Goal: Information Seeking & Learning: Learn about a topic

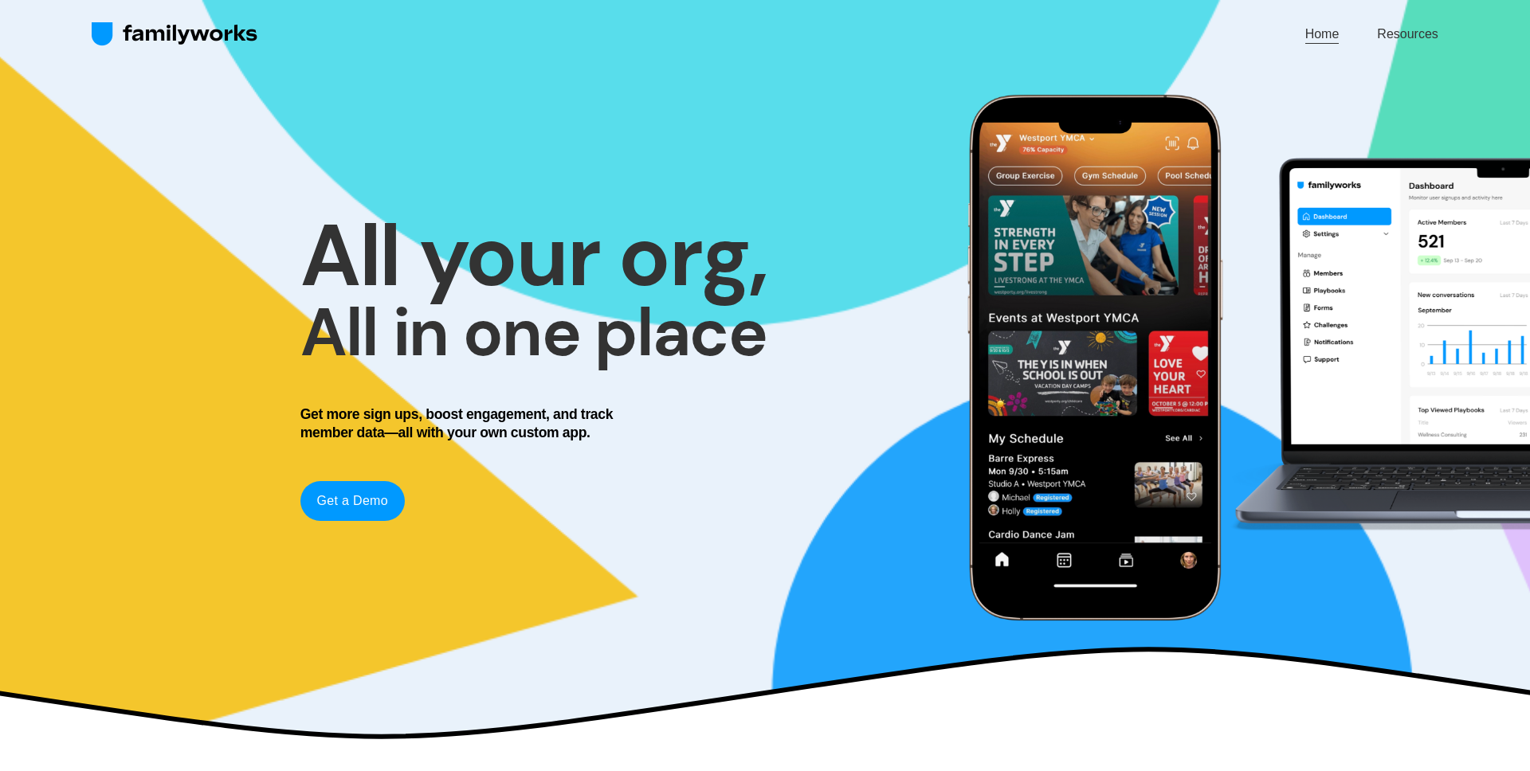
click at [1382, 25] on link "Resources" at bounding box center [1407, 34] width 61 height 22
click at [184, 10] on div "Skip to Content Home Resources" at bounding box center [765, 34] width 1530 height 69
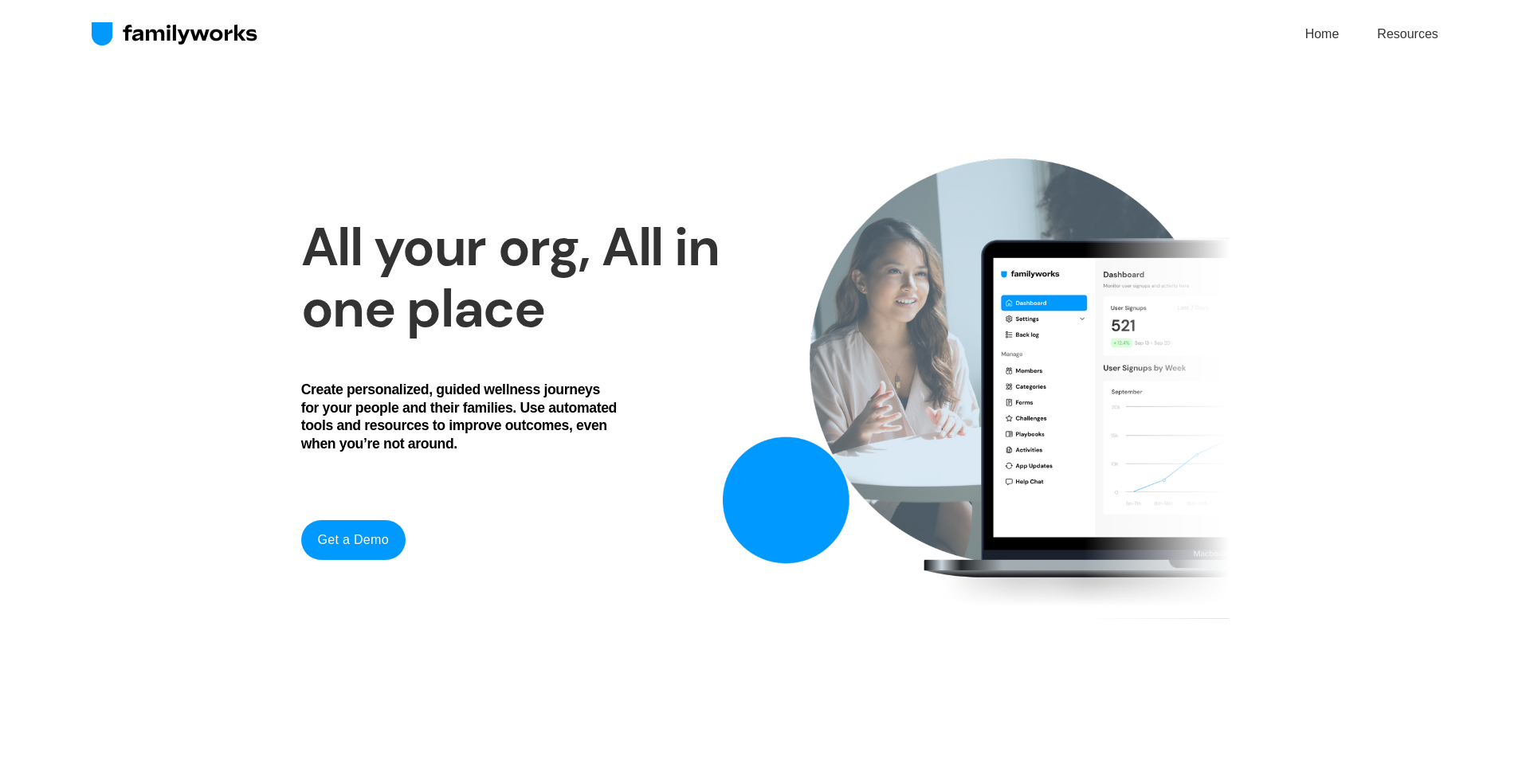
click at [379, 544] on link "Get a Demo" at bounding box center [353, 540] width 104 height 40
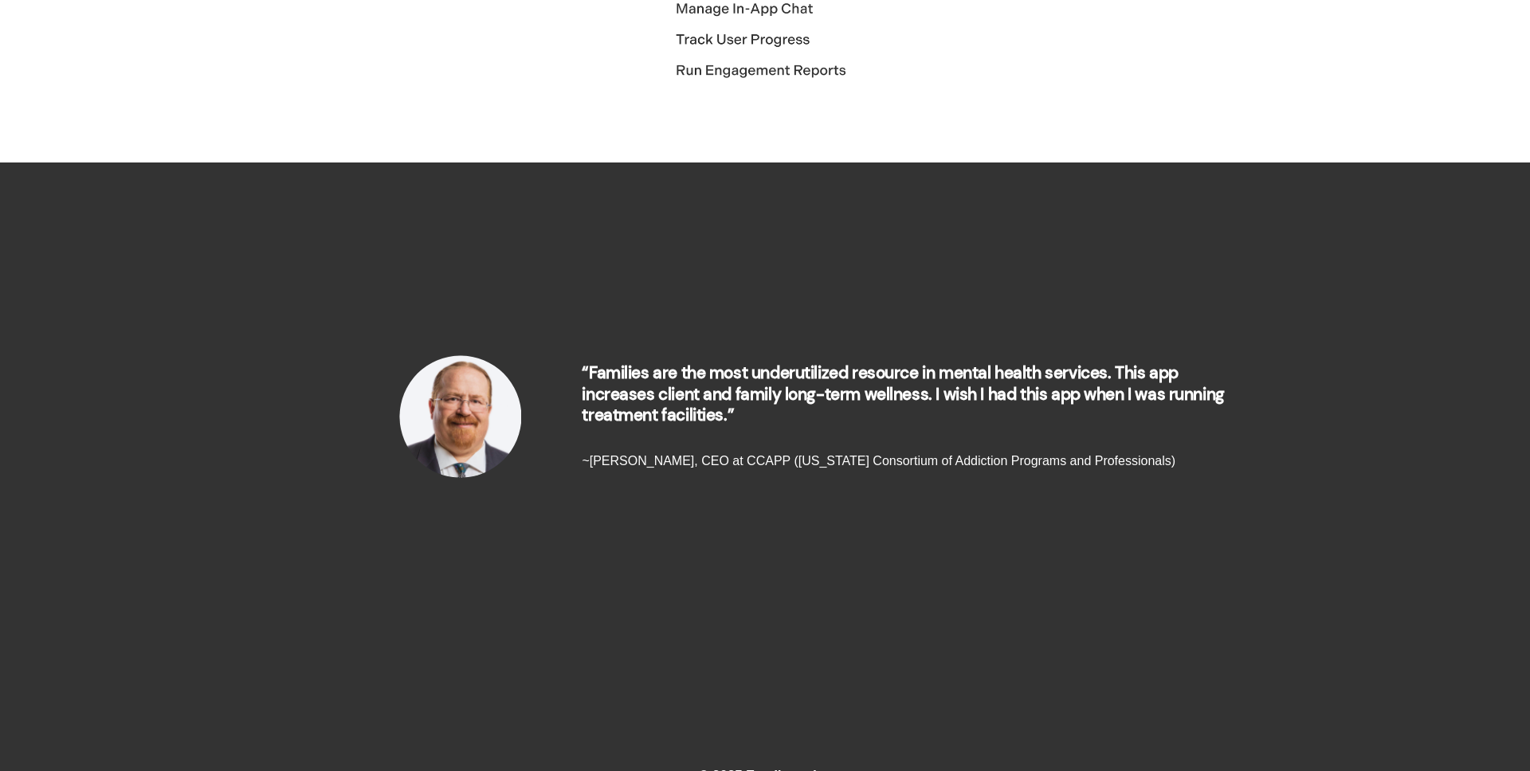
scroll to position [4494, 0]
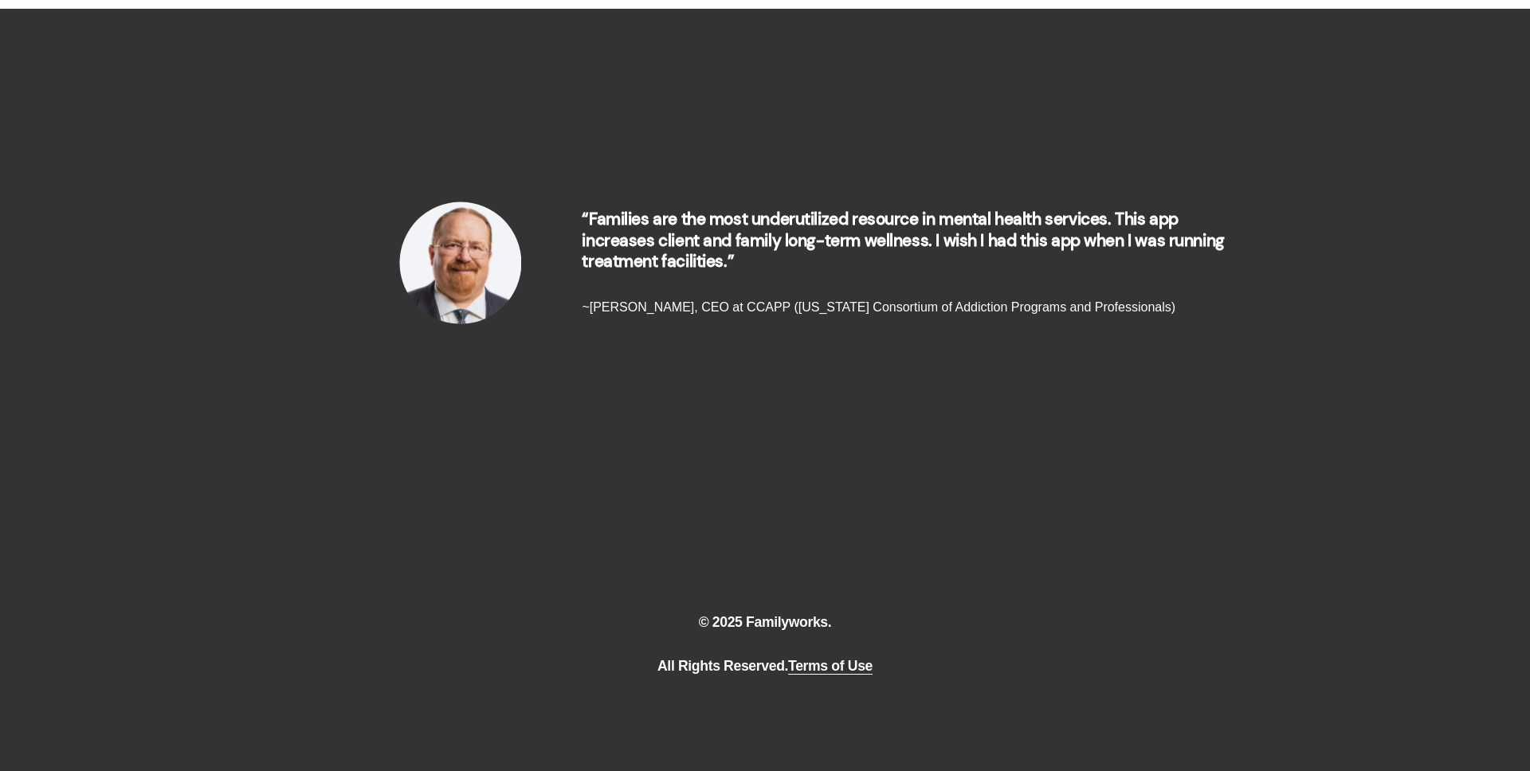
click at [664, 260] on span "“Families are the most underutilized resource in mental health services. This a…" at bounding box center [905, 240] width 646 height 64
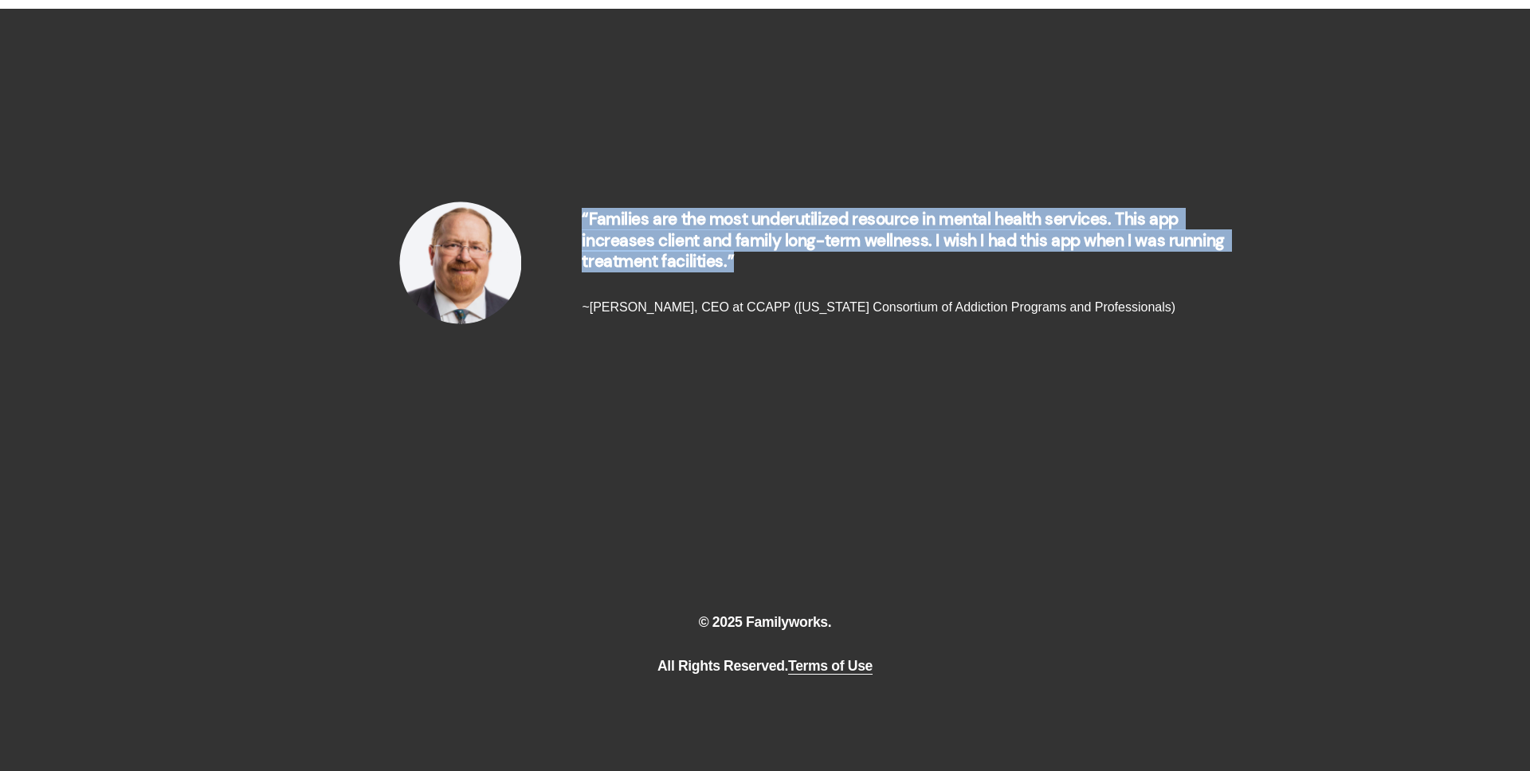
click at [664, 260] on span "“Families are the most underutilized resource in mental health services. This a…" at bounding box center [905, 240] width 646 height 64
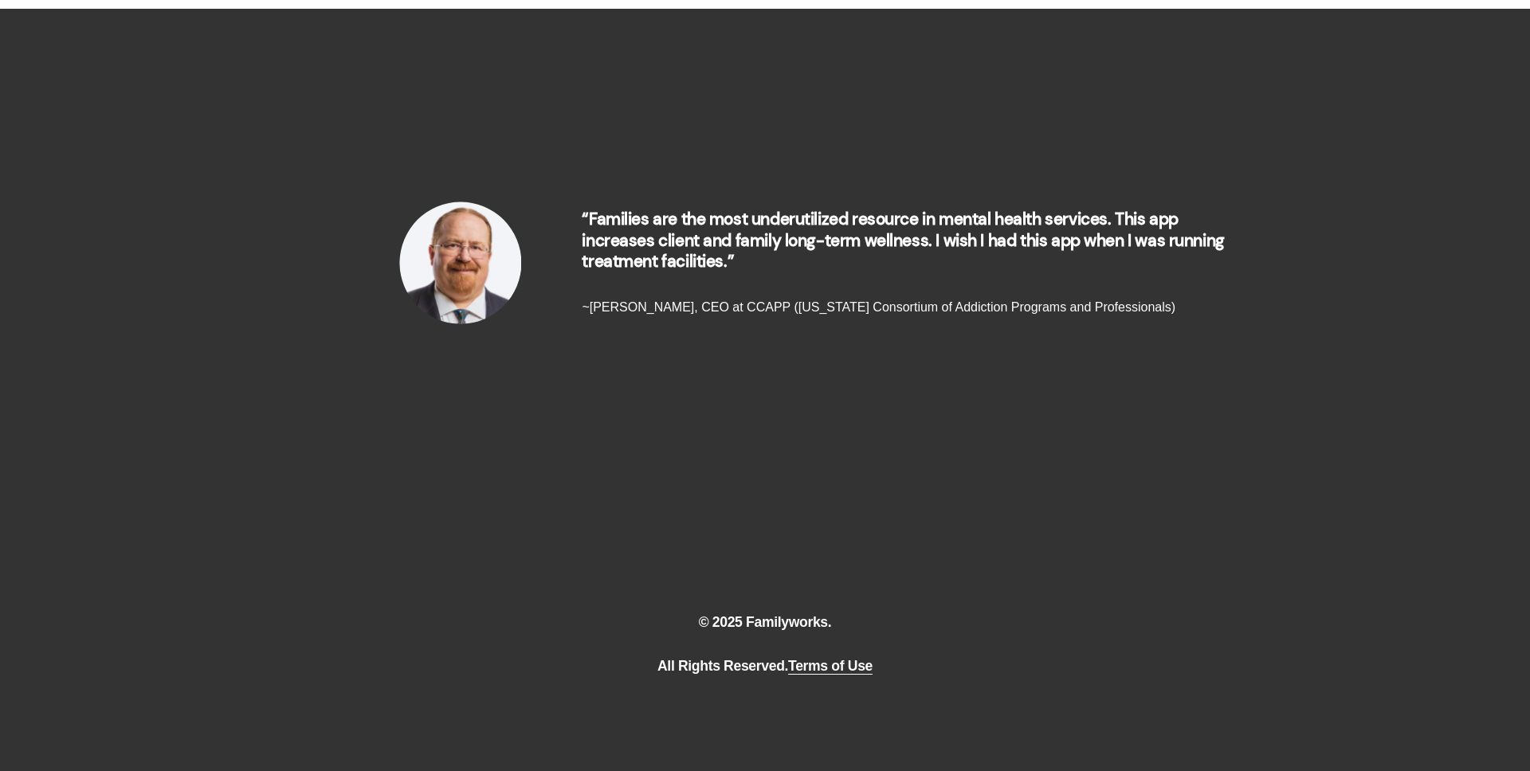
click at [742, 369] on div "“Families are the most underutilized resource in mental health services. This a…" at bounding box center [765, 264] width 1530 height 390
